Goal: Task Accomplishment & Management: Use online tool/utility

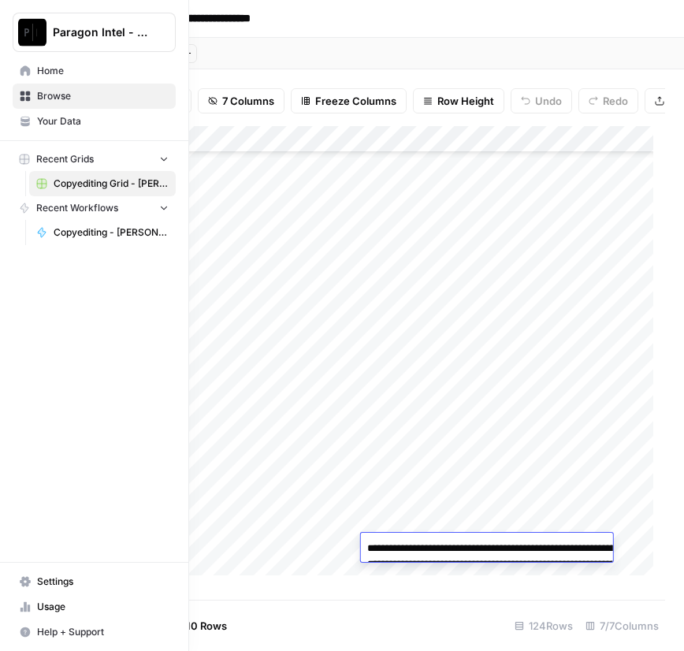
scroll to position [2911, 302]
click at [66, 96] on span "Browse" at bounding box center [103, 96] width 132 height 14
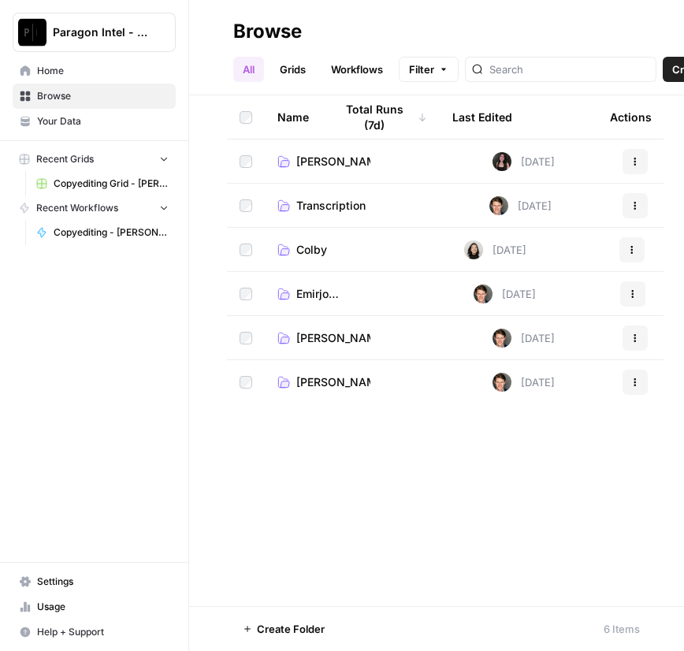
click at [318, 293] on span "Emirjona Cake" at bounding box center [318, 294] width 45 height 16
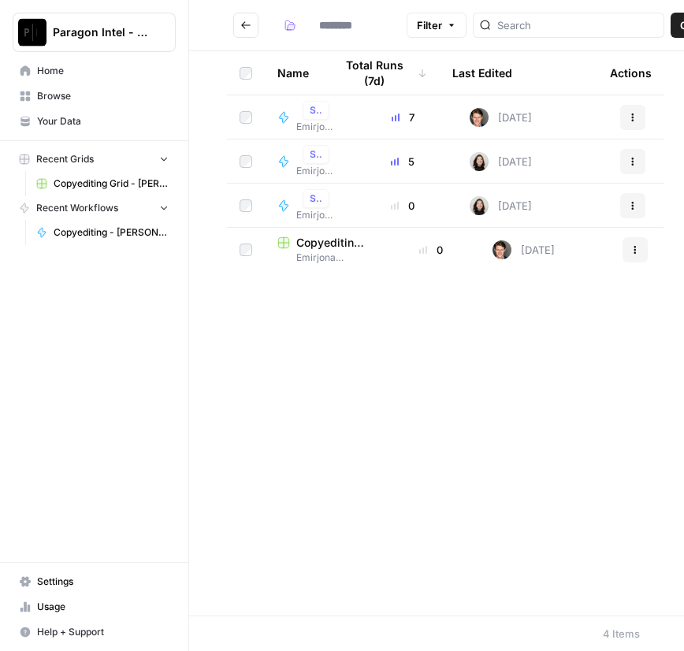
type input "**********"
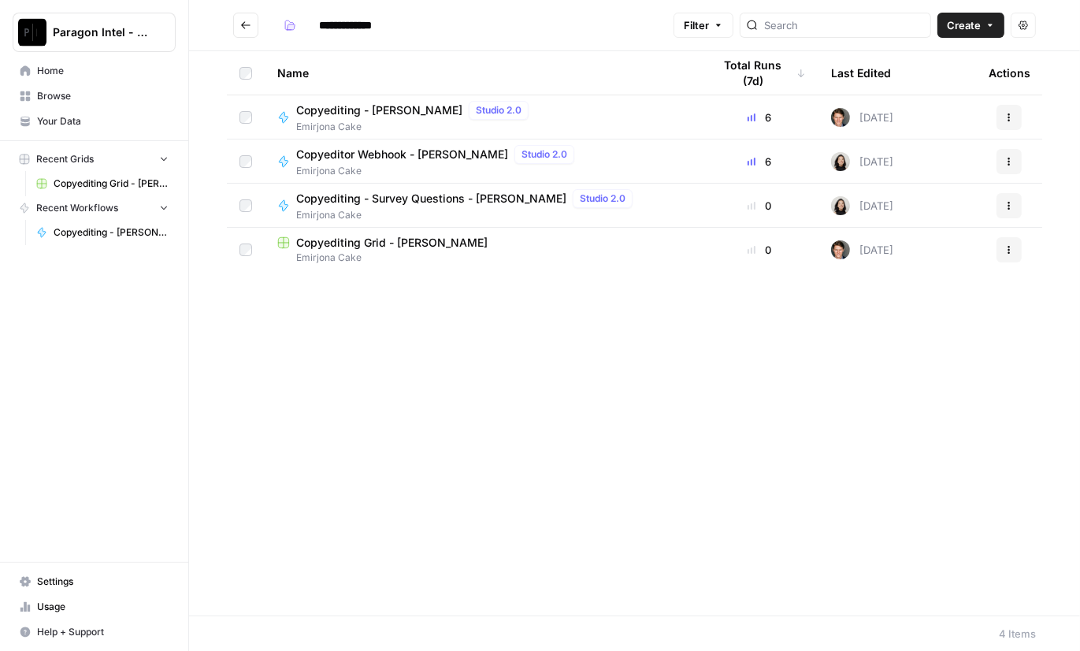
click at [385, 106] on span "Copyediting - [PERSON_NAME]" at bounding box center [379, 110] width 166 height 16
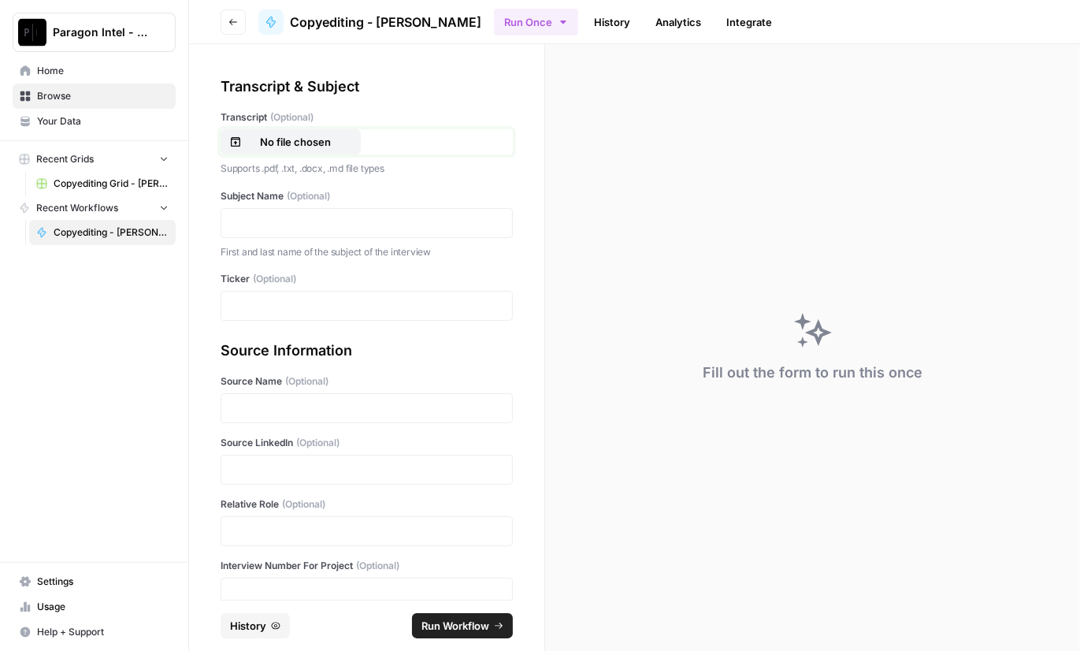
click at [309, 132] on button "No file chosen" at bounding box center [291, 141] width 140 height 25
click at [331, 221] on p at bounding box center [367, 223] width 272 height 16
click at [278, 315] on div at bounding box center [367, 306] width 292 height 30
click at [290, 307] on p at bounding box center [367, 306] width 272 height 16
click at [261, 407] on p at bounding box center [367, 408] width 272 height 16
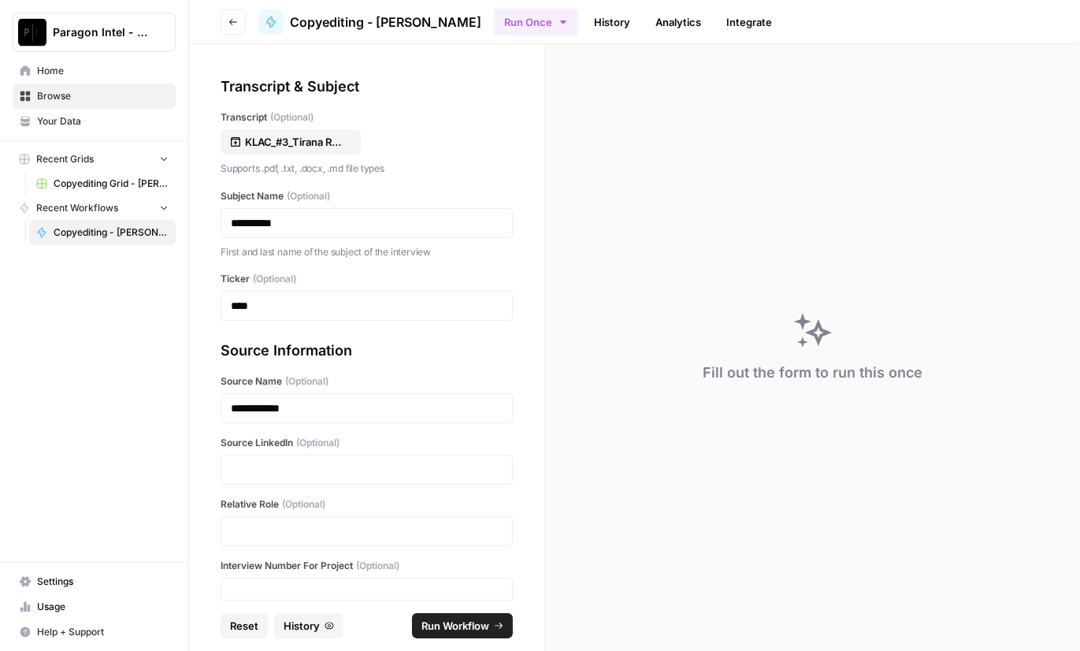
click at [239, 477] on div at bounding box center [367, 469] width 292 height 30
click at [256, 466] on p at bounding box center [367, 470] width 272 height 16
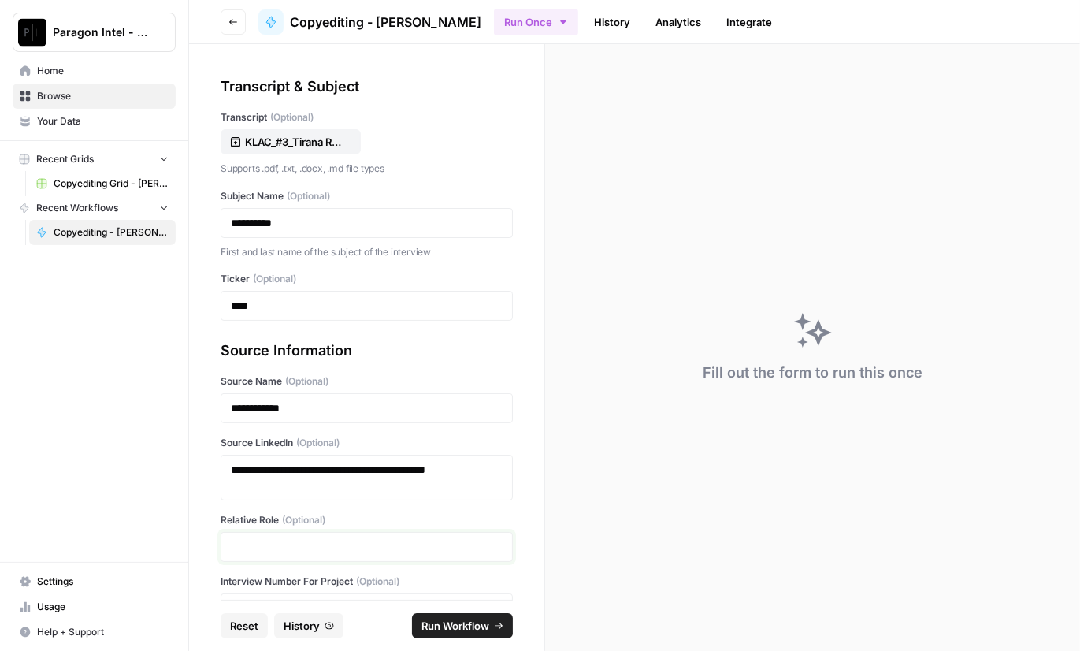
click at [258, 541] on p at bounding box center [367, 547] width 272 height 16
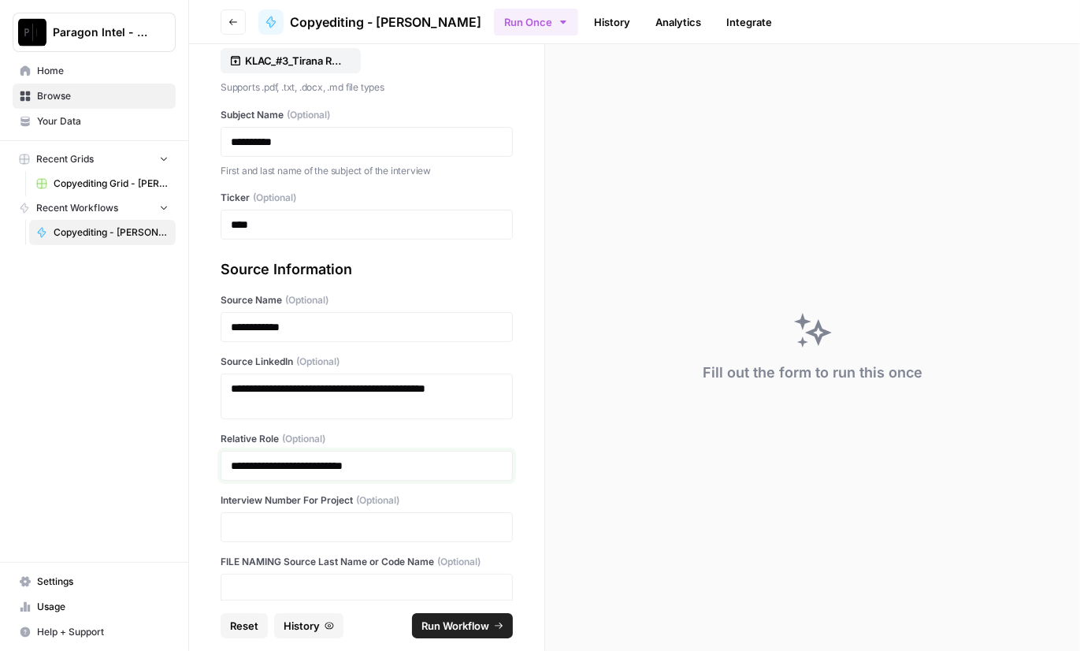
scroll to position [83, 0]
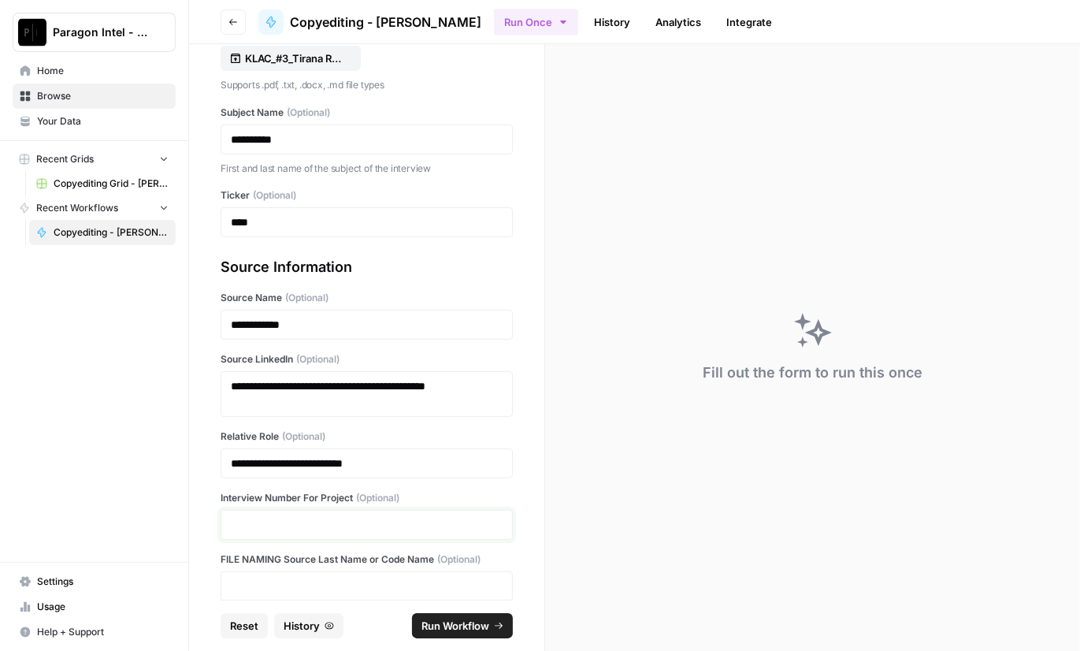
click at [406, 517] on p at bounding box center [367, 525] width 272 height 16
click at [443, 618] on span "Run Workflow" at bounding box center [455, 626] width 68 height 16
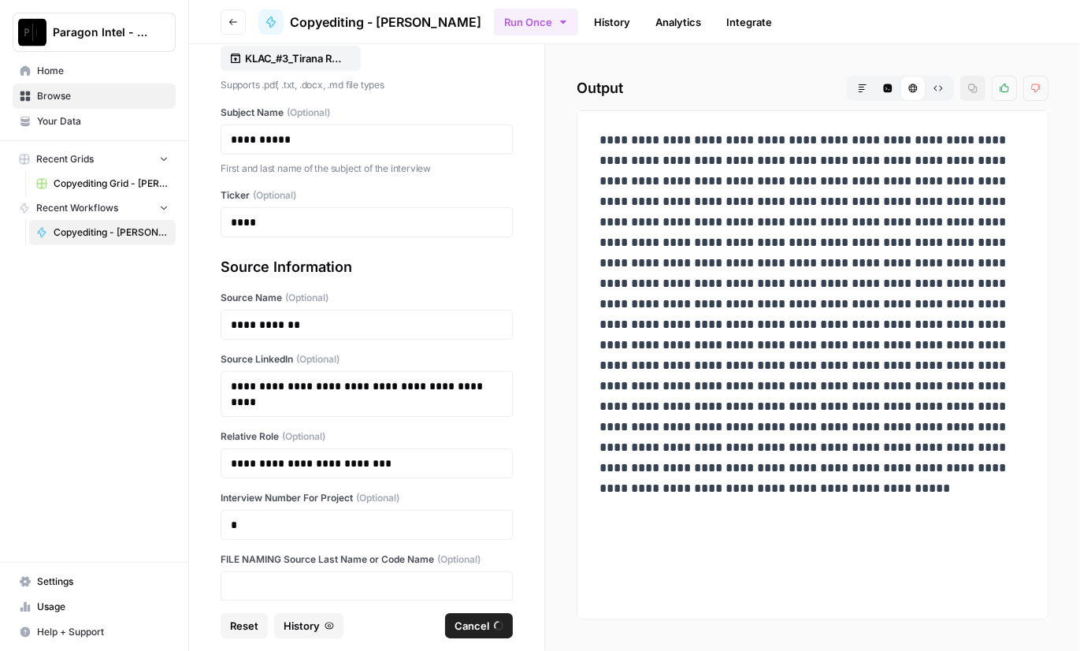
click at [113, 98] on span "Browse" at bounding box center [103, 96] width 132 height 14
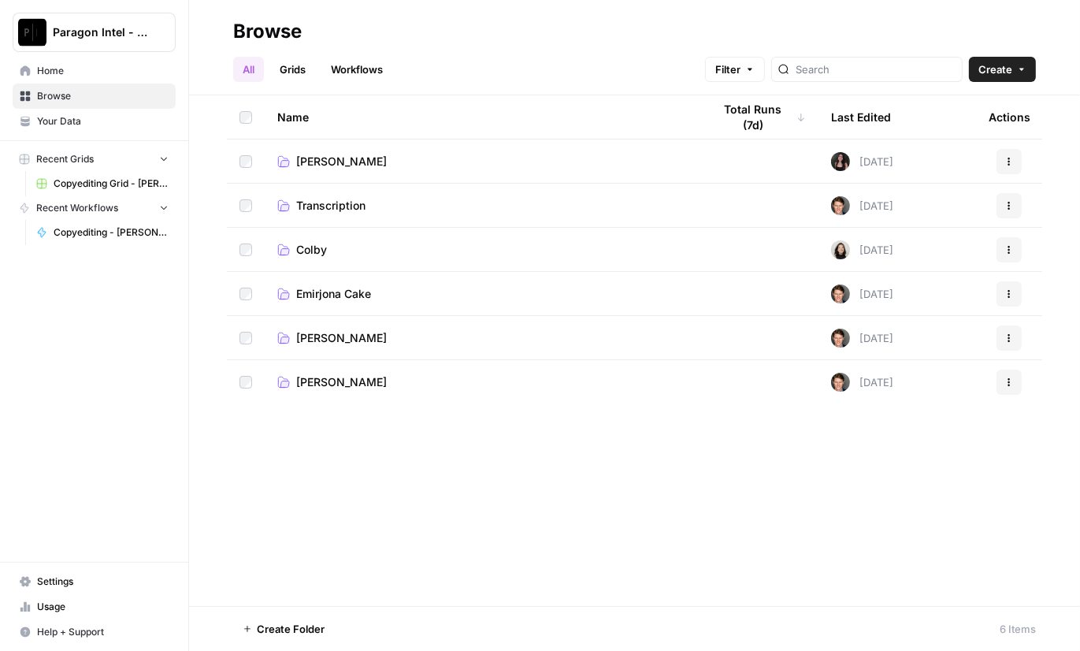
click at [362, 287] on span "Emirjona Cake" at bounding box center [333, 294] width 75 height 16
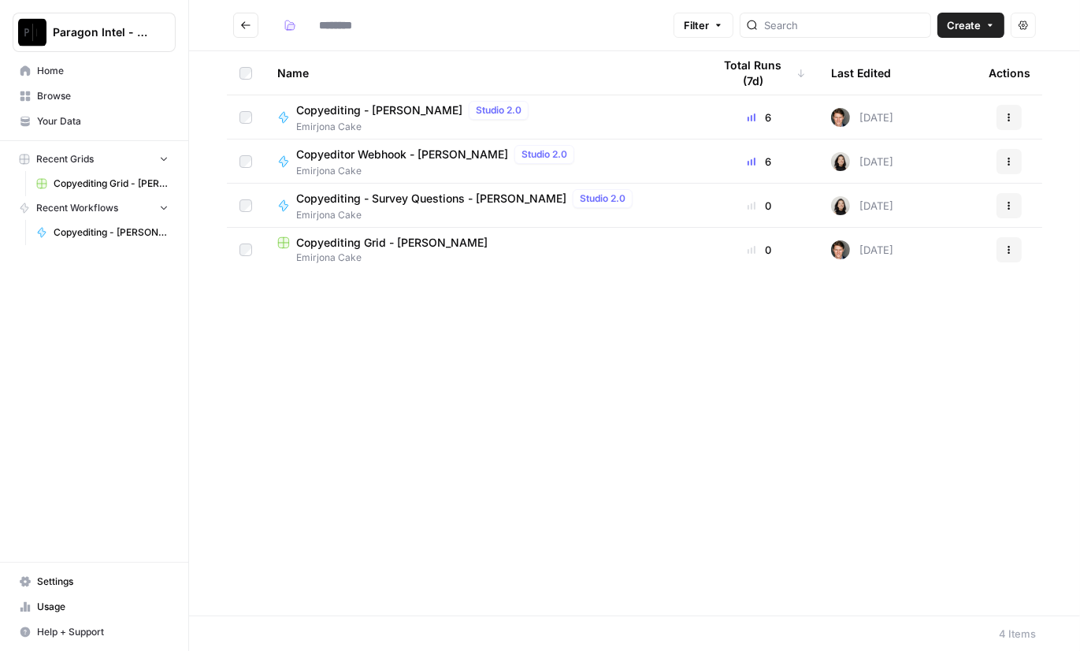
type input "**********"
click at [353, 95] on td "Copyediting - Emirjona Cake Studio 2.0 Emirjona Cake" at bounding box center [483, 116] width 436 height 43
click at [353, 105] on span "Copyediting - [PERSON_NAME]" at bounding box center [379, 110] width 166 height 16
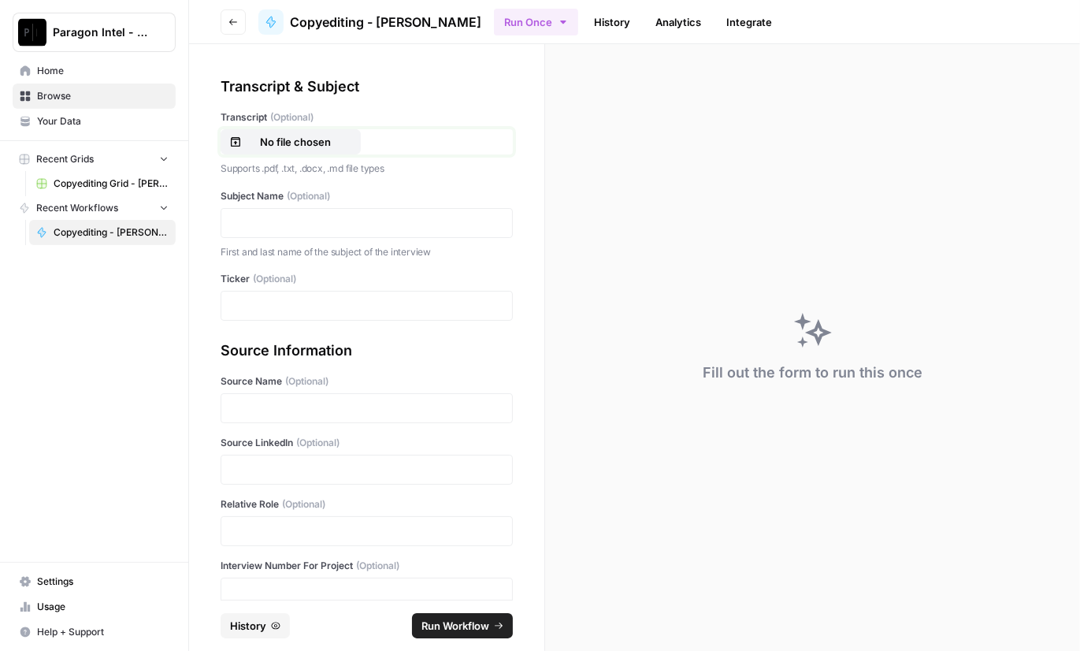
click at [319, 138] on p "No file chosen" at bounding box center [295, 142] width 101 height 16
click at [274, 217] on p at bounding box center [367, 223] width 272 height 16
click at [264, 301] on p at bounding box center [367, 306] width 272 height 16
click at [265, 413] on p at bounding box center [367, 408] width 272 height 16
click at [256, 462] on p at bounding box center [367, 470] width 272 height 16
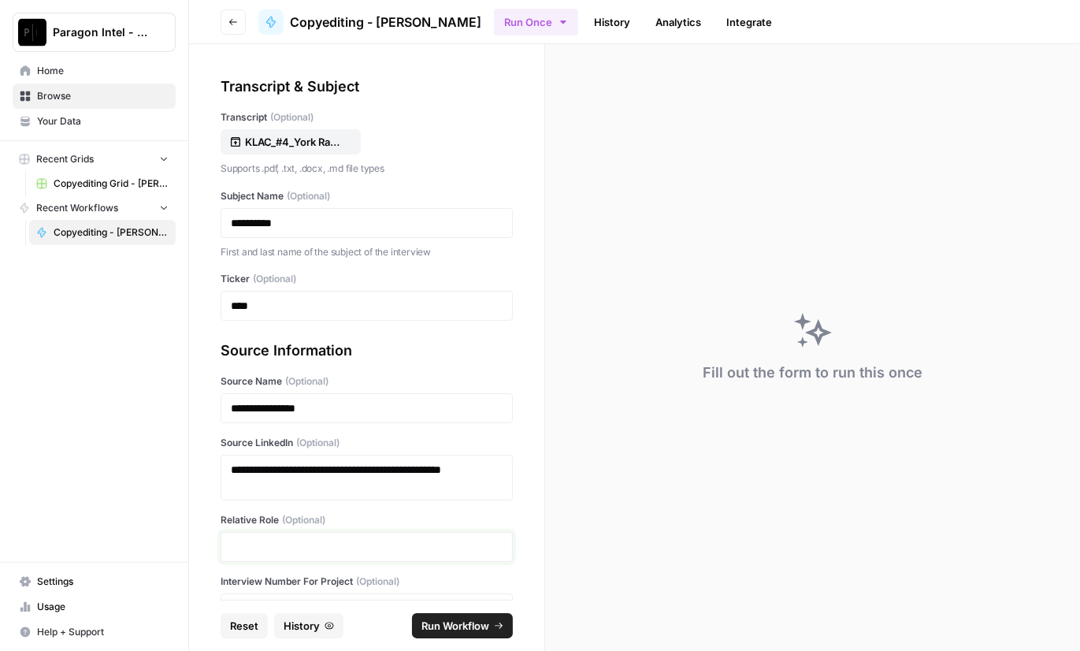
click at [264, 543] on p at bounding box center [367, 547] width 272 height 16
click at [114, 423] on div "Paragon Intel - Copyediting Home Browse Your Data Recent Grids Copyediting Grid…" at bounding box center [94, 325] width 188 height 651
click at [242, 536] on div at bounding box center [367, 547] width 292 height 30
click at [289, 541] on p at bounding box center [367, 547] width 272 height 16
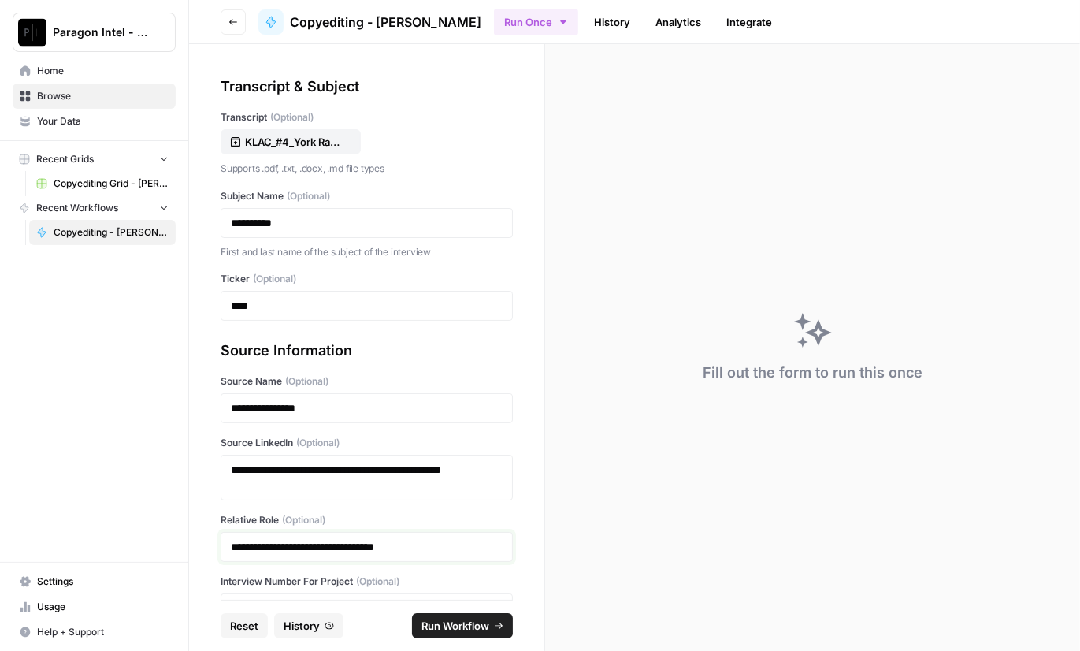
scroll to position [102, 0]
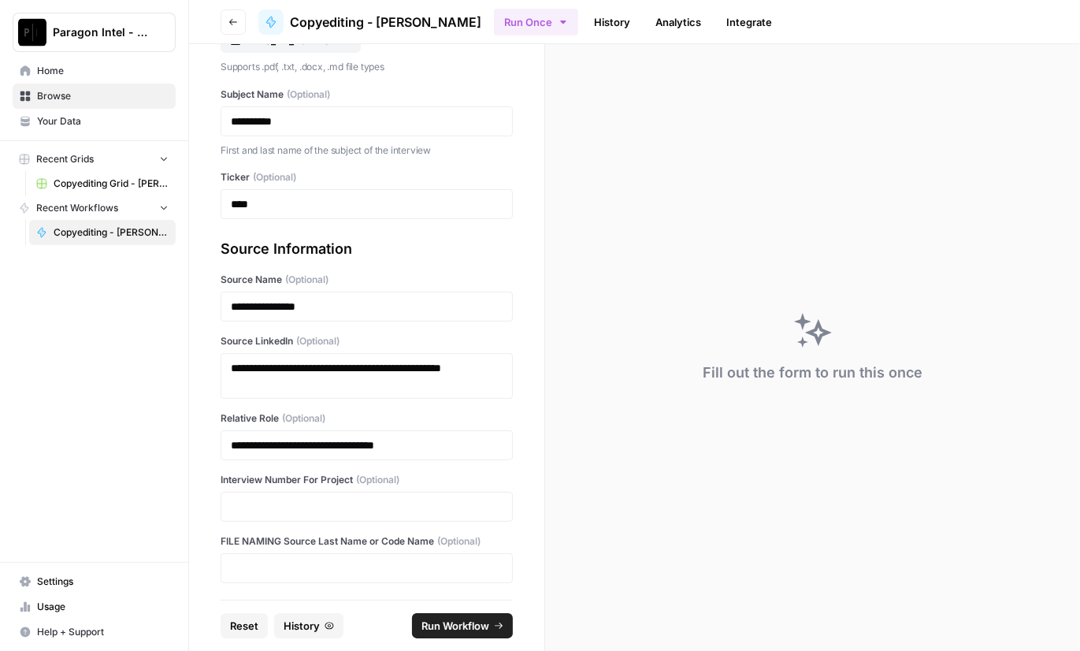
click at [280, 492] on div at bounding box center [367, 506] width 292 height 30
drag, startPoint x: 280, startPoint y: 495, endPoint x: 284, endPoint y: 506, distance: 11.5
drag, startPoint x: 284, startPoint y: 506, endPoint x: 252, endPoint y: 498, distance: 32.5
click at [252, 499] on p at bounding box center [367, 507] width 272 height 16
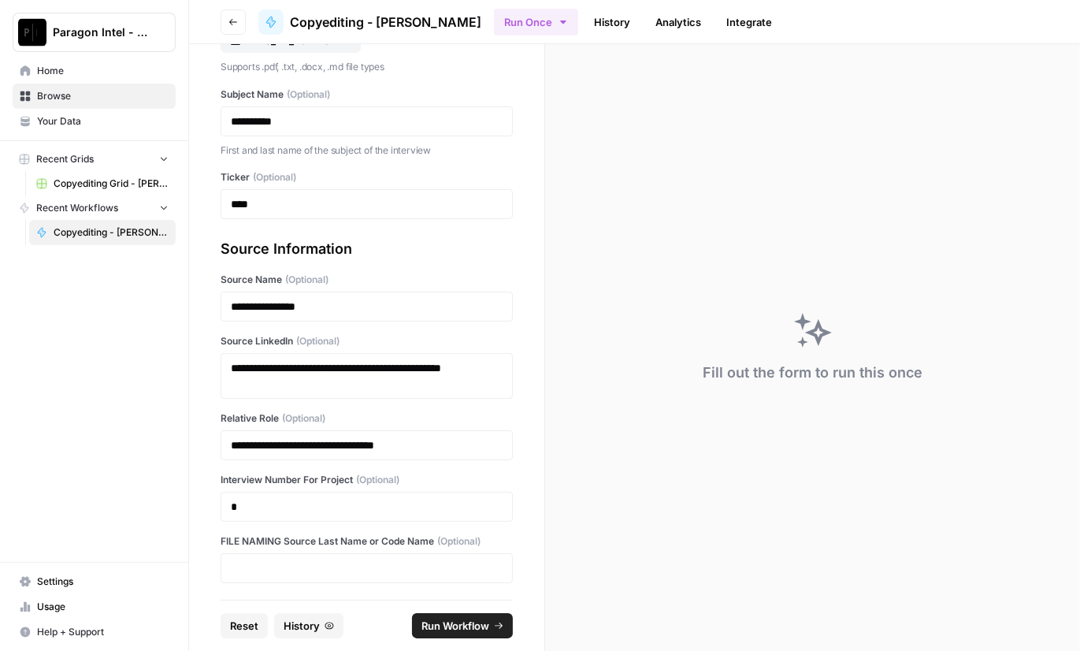
click at [488, 624] on span "Run Workflow" at bounding box center [455, 626] width 68 height 16
